Goal: Use online tool/utility

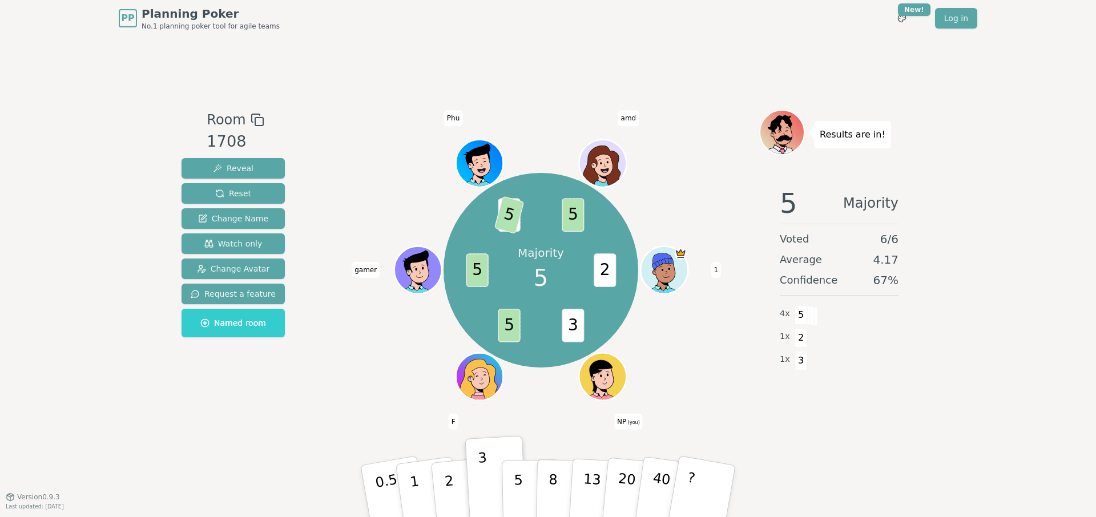
click at [633, 91] on div "Room 1708 Reveal Reset Change Name Watch only Change Avatar Request a feature N…" at bounding box center [548, 267] width 742 height 460
click at [556, 73] on div "Room 1708 Reveal Reset Change Name Watch only Change Avatar Request a feature N…" at bounding box center [548, 267] width 742 height 460
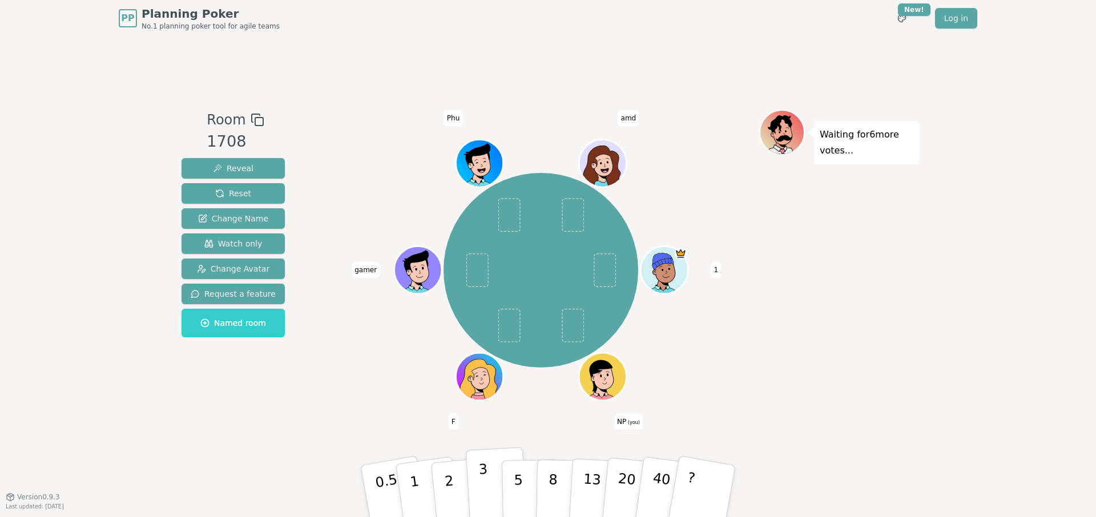
click at [486, 506] on p "3" at bounding box center [485, 492] width 13 height 62
click at [496, 484] on button "3" at bounding box center [497, 491] width 62 height 89
click at [491, 485] on button "3" at bounding box center [497, 491] width 62 height 89
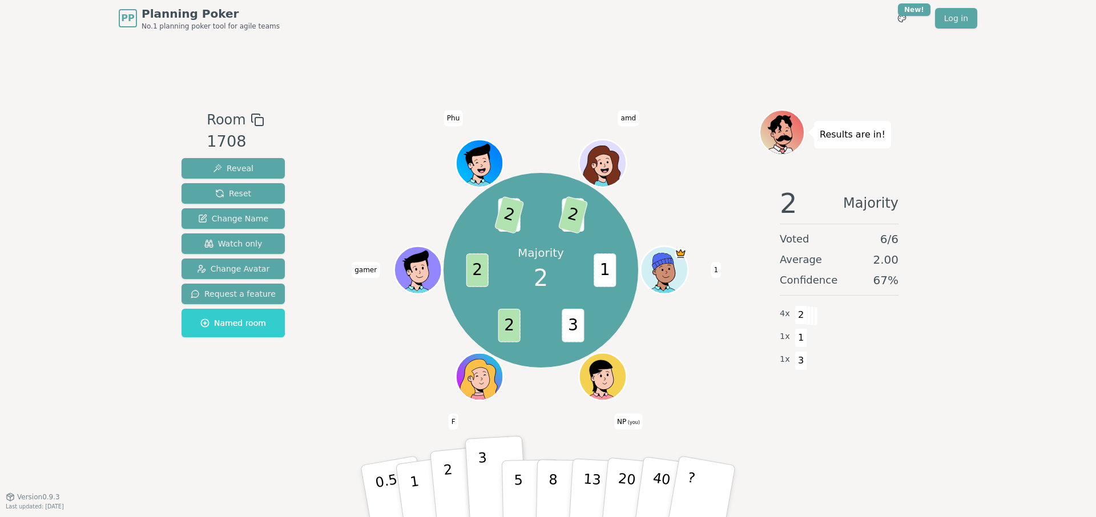
click at [459, 485] on button "2" at bounding box center [462, 492] width 65 height 91
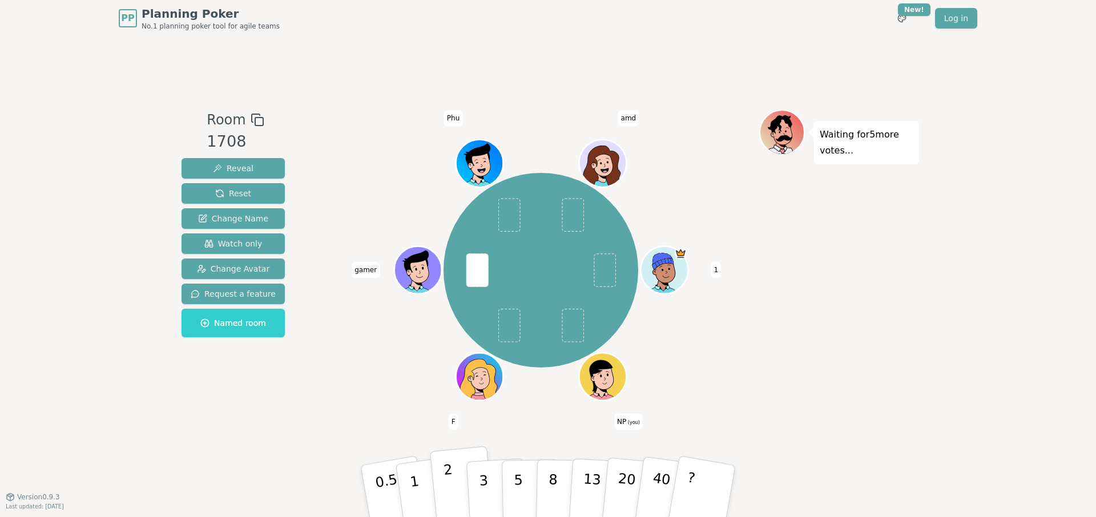
click at [459, 474] on button "2" at bounding box center [462, 492] width 65 height 91
click at [449, 468] on p "2" at bounding box center [450, 493] width 15 height 62
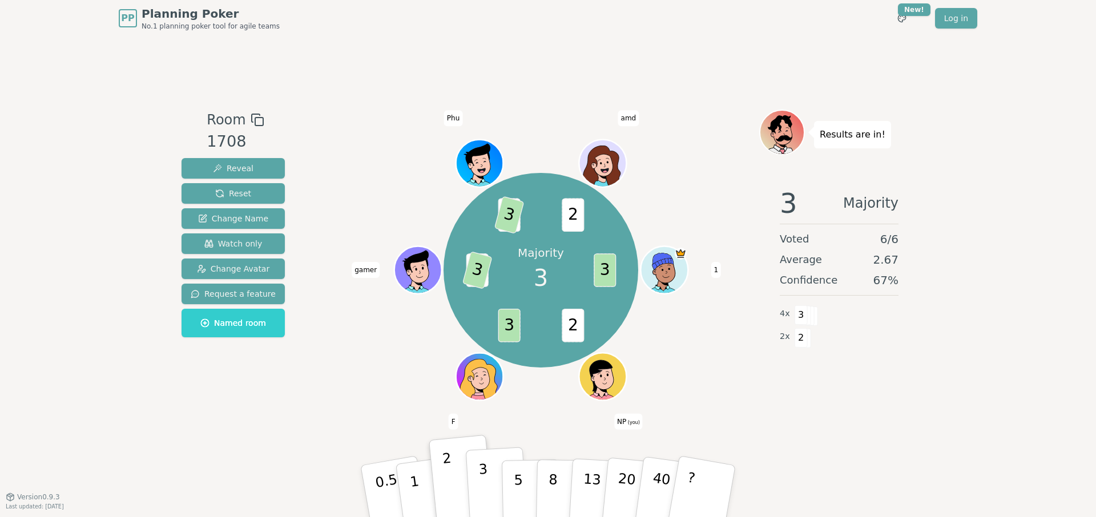
click at [484, 481] on p "3" at bounding box center [485, 492] width 13 height 62
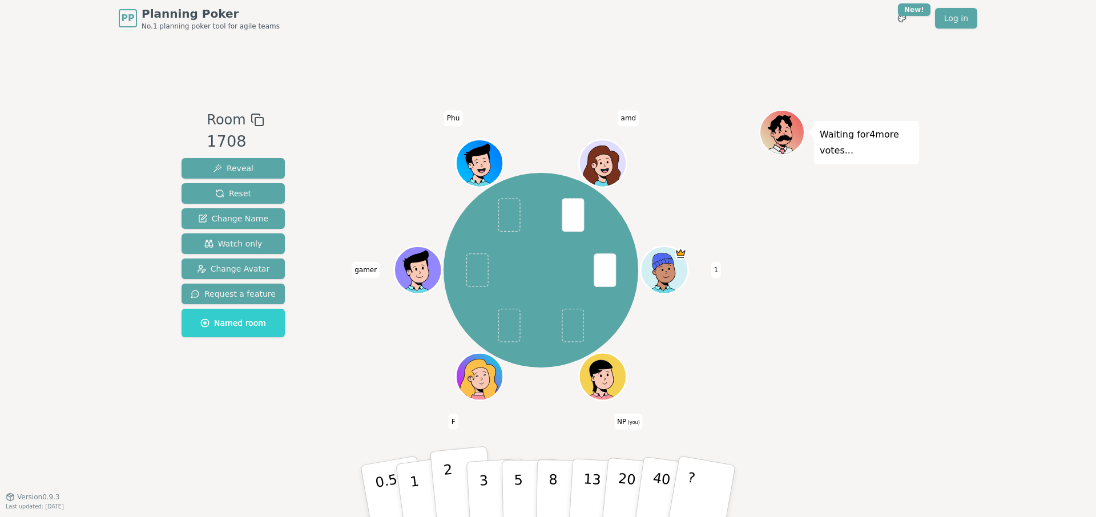
click at [448, 476] on p "2" at bounding box center [450, 493] width 15 height 62
click at [445, 482] on p "2" at bounding box center [450, 493] width 15 height 62
click at [491, 493] on button "3" at bounding box center [497, 491] width 62 height 89
click at [456, 465] on button "2" at bounding box center [462, 492] width 65 height 91
click at [487, 497] on p "3" at bounding box center [485, 492] width 13 height 62
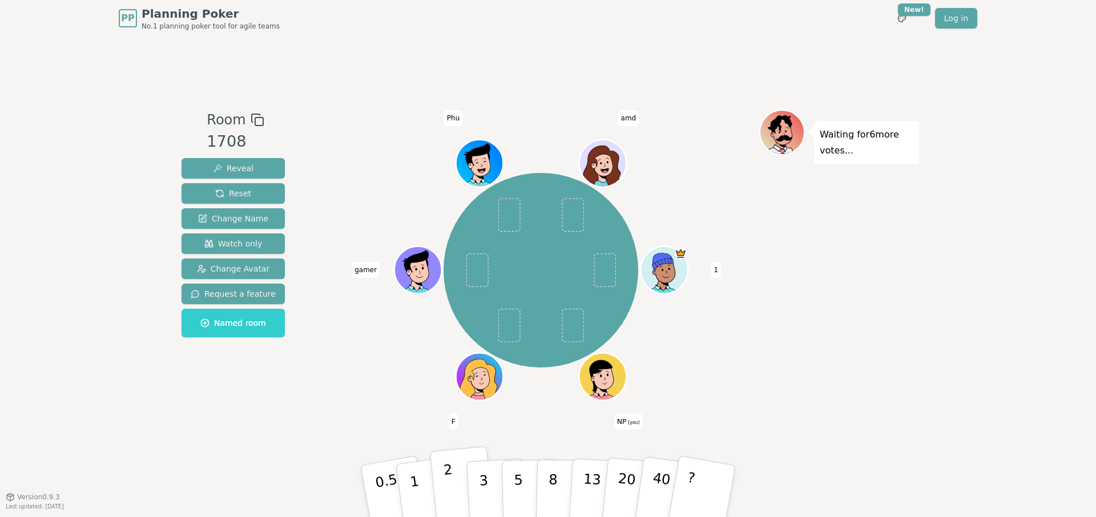
click at [451, 499] on p "2" at bounding box center [450, 493] width 15 height 62
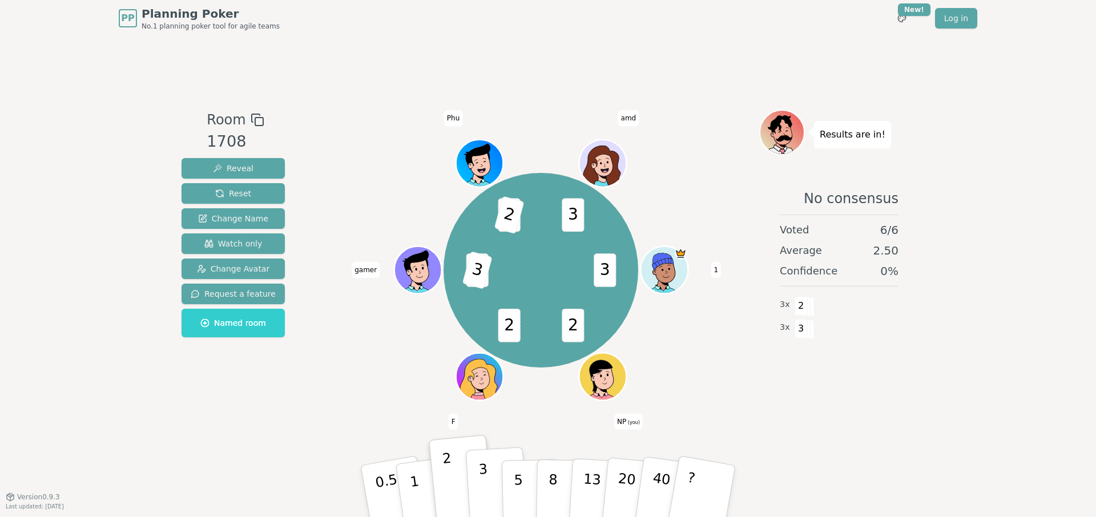
click at [487, 494] on p "3" at bounding box center [485, 492] width 13 height 62
